Goal: Transaction & Acquisition: Purchase product/service

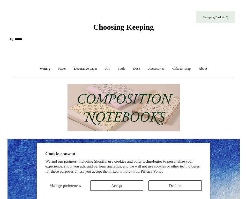
click at [18, 40] on input "text" at bounding box center [40, 40] width 64 height 10
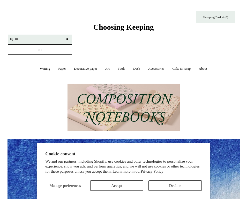
type input "***"
click at [67, 39] on input "*" at bounding box center [66, 39] width 5 height 9
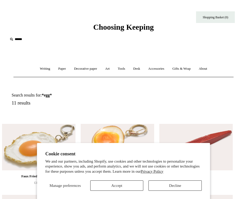
click at [126, 184] on button "Accept" at bounding box center [116, 186] width 53 height 10
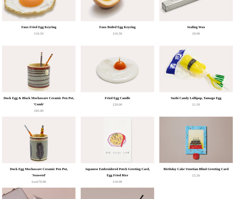
scroll to position [150, 0]
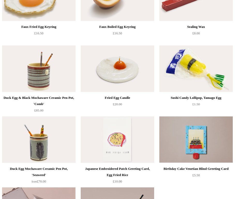
click at [134, 72] on img at bounding box center [117, 68] width 73 height 46
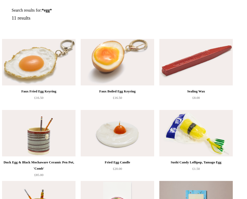
scroll to position [85, 0]
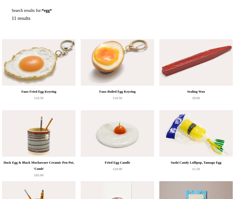
click at [47, 64] on img at bounding box center [38, 62] width 73 height 46
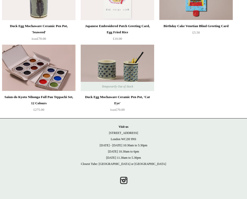
scroll to position [292, 0]
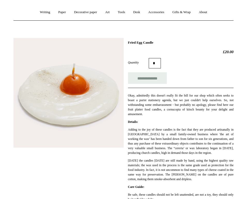
scroll to position [62, 0]
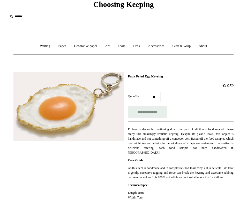
scroll to position [22, 0]
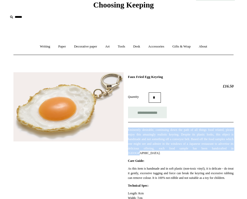
drag, startPoint x: 128, startPoint y: 130, endPoint x: 181, endPoint y: 153, distance: 56.8
click at [181, 153] on p "Eminently desirable, continuing down the path of all things food related, pleas…" at bounding box center [180, 142] width 105 height 28
